Goal: Task Accomplishment & Management: Complete application form

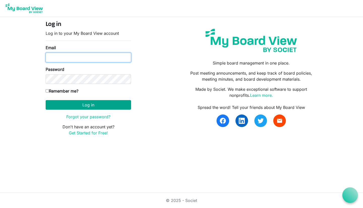
type input "[PERSON_NAME][EMAIL_ADDRESS][PERSON_NAME][DOMAIN_NAME]"
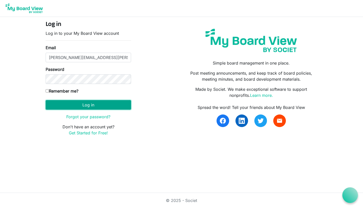
click at [90, 105] on button "Log in" at bounding box center [88, 105] width 85 height 10
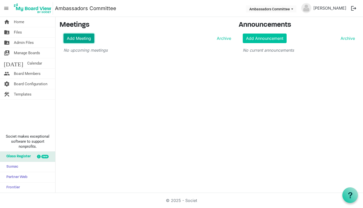
click at [78, 39] on link "Add Meeting" at bounding box center [79, 39] width 31 height 10
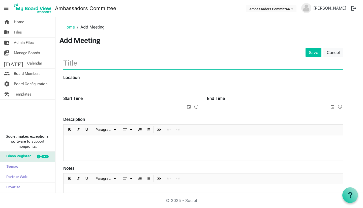
click at [87, 64] on input "text" at bounding box center [203, 63] width 280 height 12
type input "October Ambassador Meeting"
click at [89, 80] on div "Location" at bounding box center [204, 82] width 288 height 17
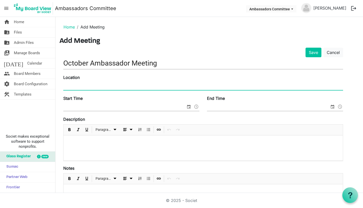
click at [88, 87] on input "Location" at bounding box center [203, 86] width 280 height 8
type input "Nami - 913 S. Annie Glidden Rd. DeKalb, IL 60115"
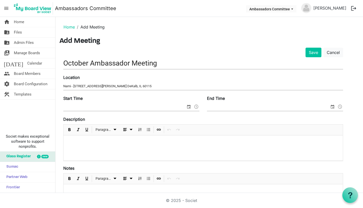
click at [161, 103] on div "Start Time" at bounding box center [132, 103] width 144 height 17
click at [150, 109] on input "Start Time" at bounding box center [124, 107] width 123 height 8
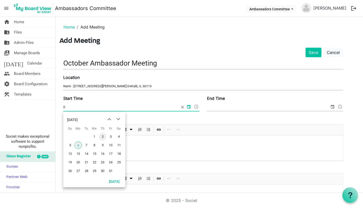
click at [103, 137] on span "2" at bounding box center [103, 137] width 8 height 8
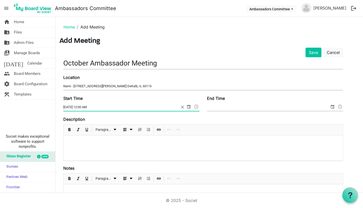
click at [84, 106] on input "10/2/2025 12:00 AM" at bounding box center [121, 107] width 116 height 8
type input "10/2/2025 11:30 AM"
click at [246, 109] on input "End Time" at bounding box center [268, 107] width 123 height 8
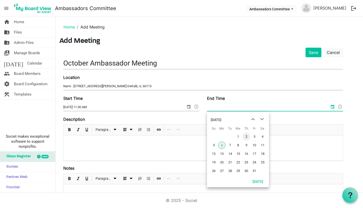
click at [246, 138] on span "2" at bounding box center [247, 137] width 8 height 8
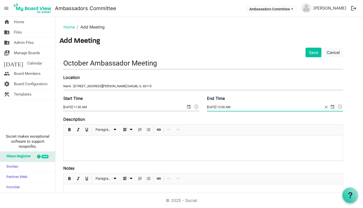
click at [226, 108] on input "10/2/2025 12:00 AM" at bounding box center [265, 107] width 116 height 8
click at [232, 107] on input "10/2/2025 1:00 AM" at bounding box center [265, 107] width 116 height 8
type input "10/2/2025 1:00 PM"
click at [169, 145] on div at bounding box center [203, 147] width 279 height 25
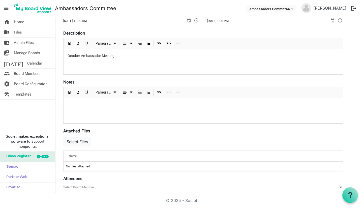
scroll to position [87, 0]
click at [126, 119] on div at bounding box center [203, 110] width 279 height 25
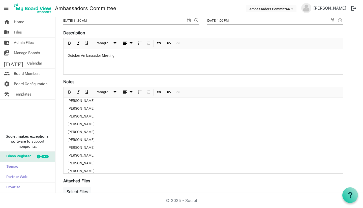
scroll to position [24, 0]
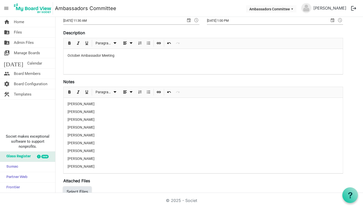
click at [86, 190] on button "Select Files" at bounding box center [77, 192] width 28 height 10
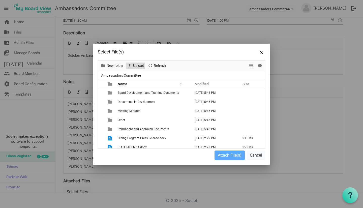
click at [138, 67] on span "Upload" at bounding box center [139, 66] width 12 height 6
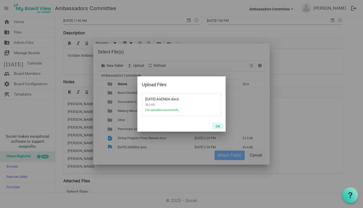
click at [217, 124] on button "OK" at bounding box center [217, 126] width 11 height 7
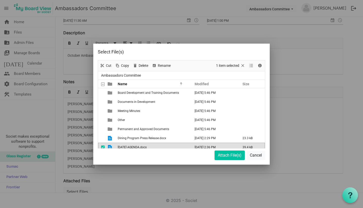
scroll to position [4, 0]
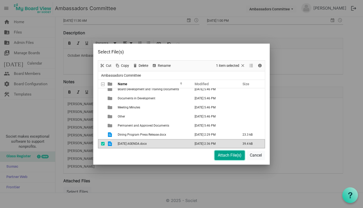
click at [224, 158] on button "Attach File(s)" at bounding box center [230, 156] width 30 height 10
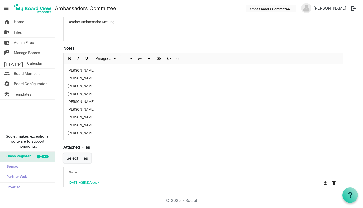
scroll to position [121, 0]
click at [85, 155] on button "Select Files" at bounding box center [77, 158] width 28 height 10
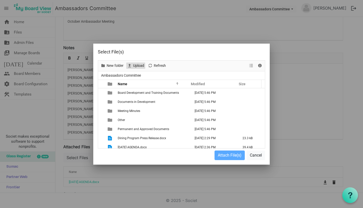
click at [133, 69] on span "Upload" at bounding box center [139, 66] width 12 height 6
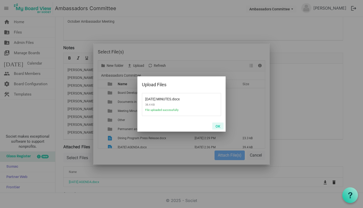
click at [220, 127] on button "OK" at bounding box center [217, 126] width 11 height 7
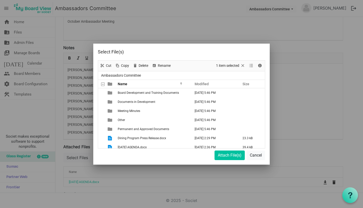
scroll to position [31, 0]
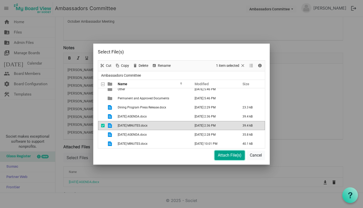
click at [222, 156] on button "Attach File(s)" at bounding box center [230, 156] width 30 height 10
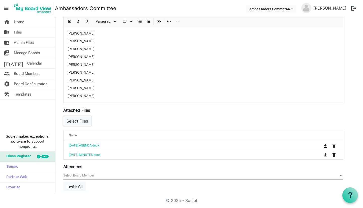
scroll to position [157, 0]
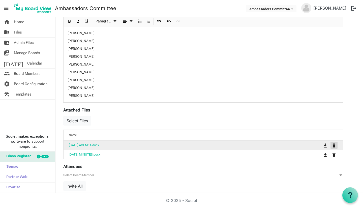
click at [334, 147] on span "is Command column column header" at bounding box center [334, 145] width 3 height 4
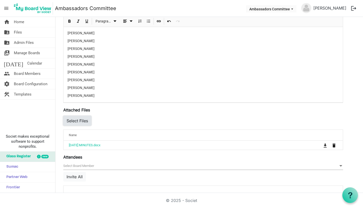
click at [76, 120] on button "Select Files" at bounding box center [77, 121] width 28 height 10
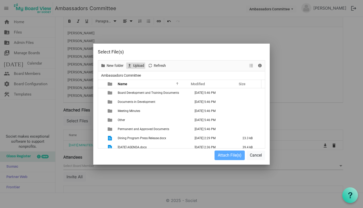
click at [141, 66] on span "Upload" at bounding box center [139, 66] width 12 height 6
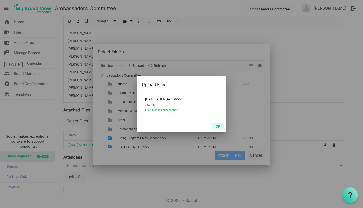
click at [220, 127] on button "OK" at bounding box center [217, 126] width 11 height 7
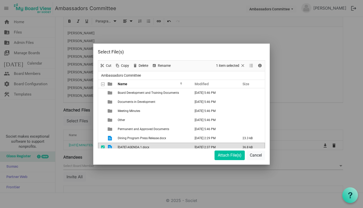
scroll to position [4, 0]
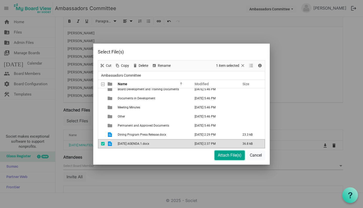
click at [224, 155] on button "Attach File(s)" at bounding box center [230, 156] width 30 height 10
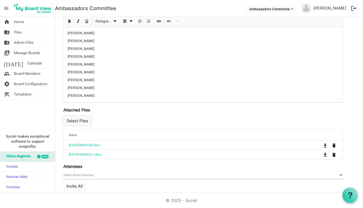
scroll to position [159, 0]
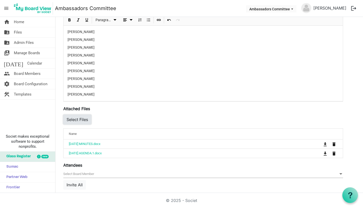
click at [83, 119] on button "Select Files" at bounding box center [77, 120] width 28 height 10
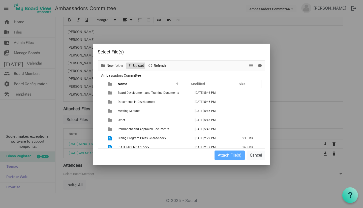
click at [137, 67] on span "Upload" at bounding box center [139, 66] width 12 height 6
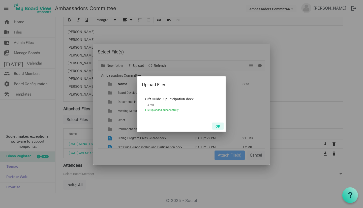
click at [217, 127] on button "OK" at bounding box center [217, 126] width 11 height 7
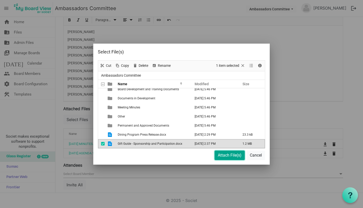
click at [221, 157] on button "Attach File(s)" at bounding box center [230, 156] width 30 height 10
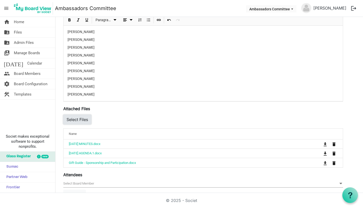
click at [82, 121] on button "Select Files" at bounding box center [77, 120] width 28 height 10
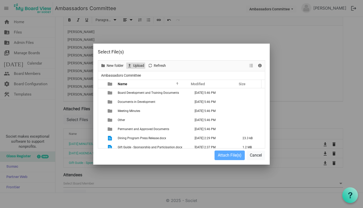
click at [132, 68] on span "Upload" at bounding box center [130, 66] width 6 height 6
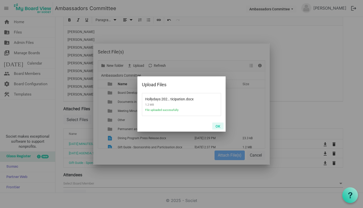
click at [217, 126] on button "OK" at bounding box center [217, 126] width 11 height 7
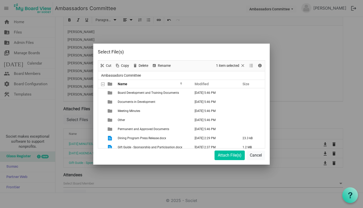
scroll to position [37, 0]
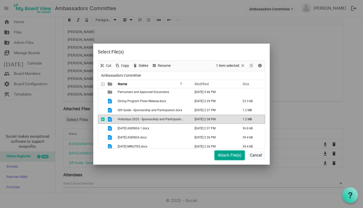
click at [224, 156] on button "Attach File(s)" at bounding box center [230, 156] width 30 height 10
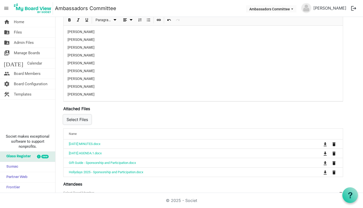
scroll to position [207, 0]
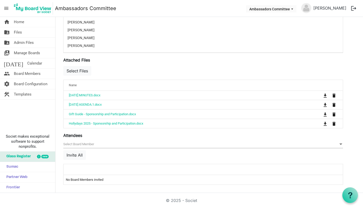
click at [189, 171] on div at bounding box center [187, 169] width 241 height 7
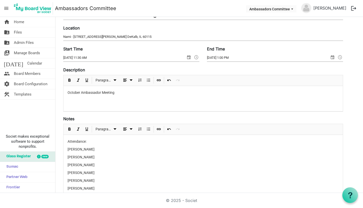
scroll to position [0, 0]
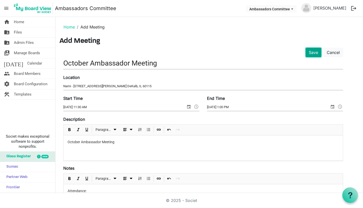
click at [313, 53] on button "Save" at bounding box center [314, 53] width 16 height 10
